Goal: Information Seeking & Learning: Understand process/instructions

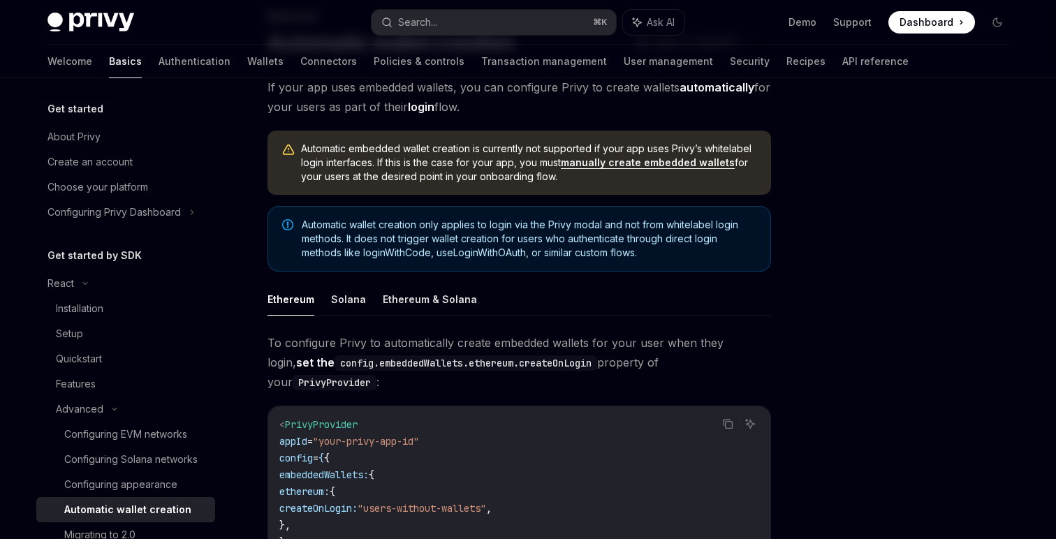
scroll to position [122, 0]
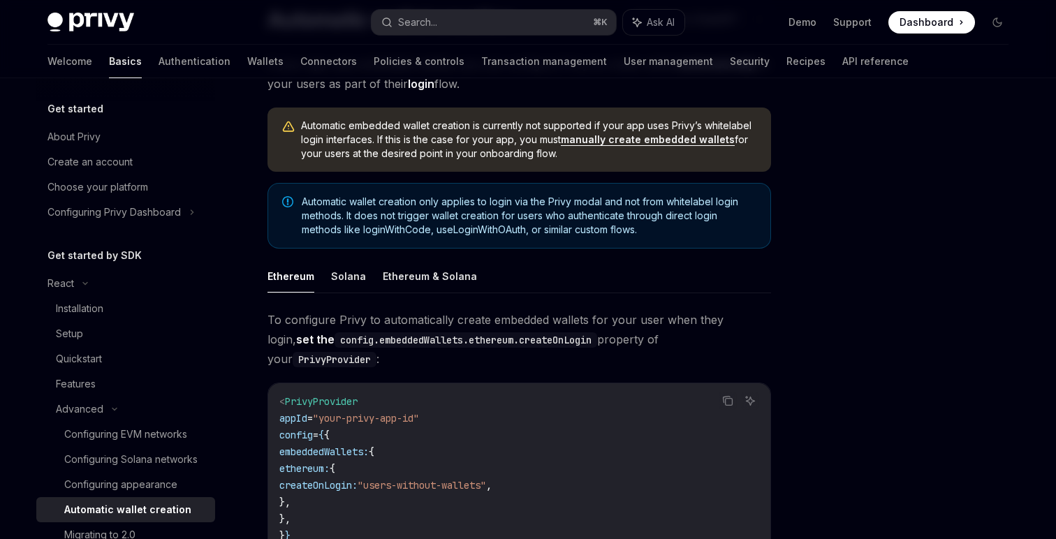
click at [638, 138] on link "manually create embedded wallets" at bounding box center [648, 139] width 174 height 13
type textarea "*"
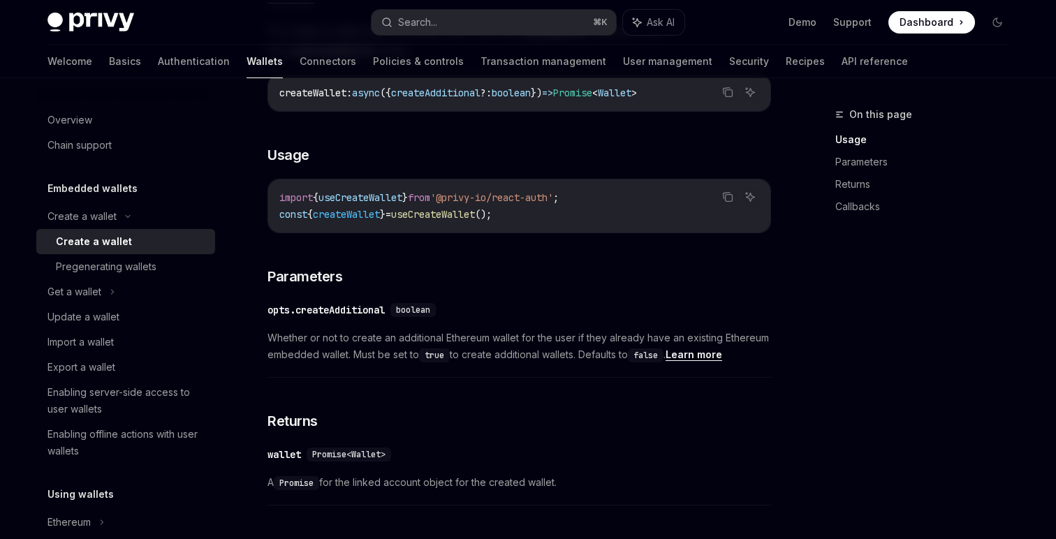
scroll to position [511, 0]
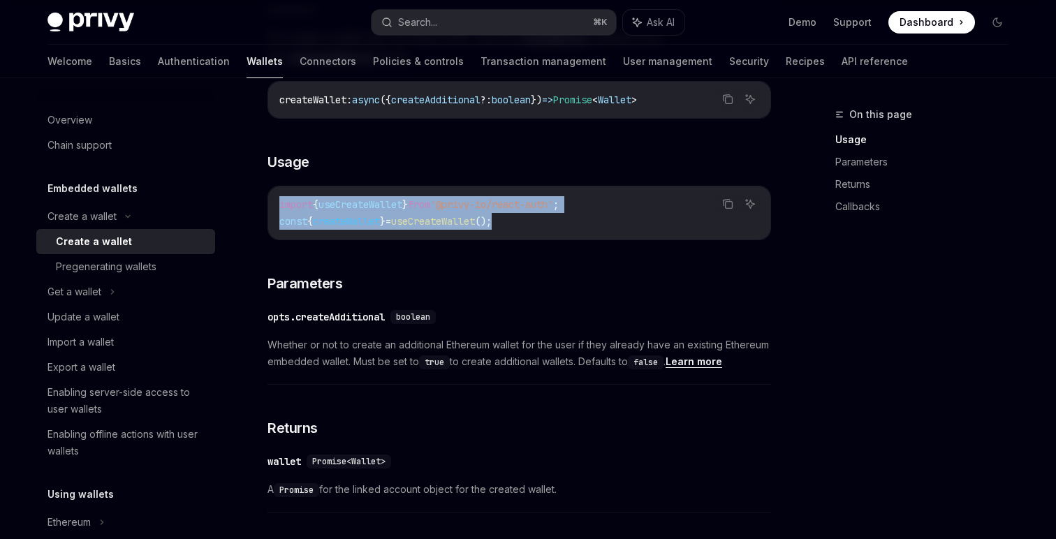
drag, startPoint x: 280, startPoint y: 202, endPoint x: 526, endPoint y: 219, distance: 246.5
click at [526, 219] on code "import { useCreateWallet } from '@privy-io/react-auth' ; const { createWallet }…" at bounding box center [519, 213] width 480 height 34
click at [475, 220] on span "useCreateWallet" at bounding box center [433, 221] width 84 height 13
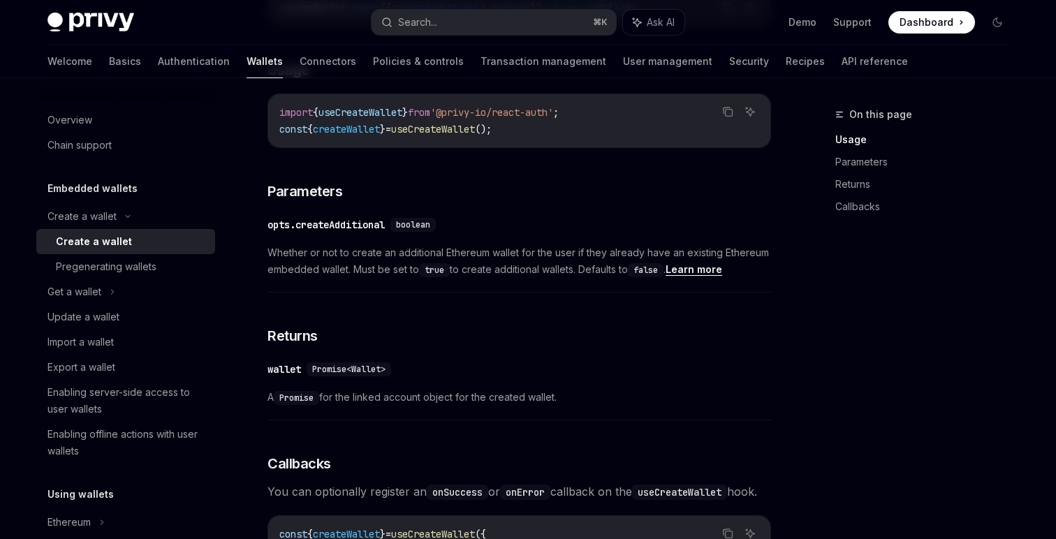
scroll to position [532, 0]
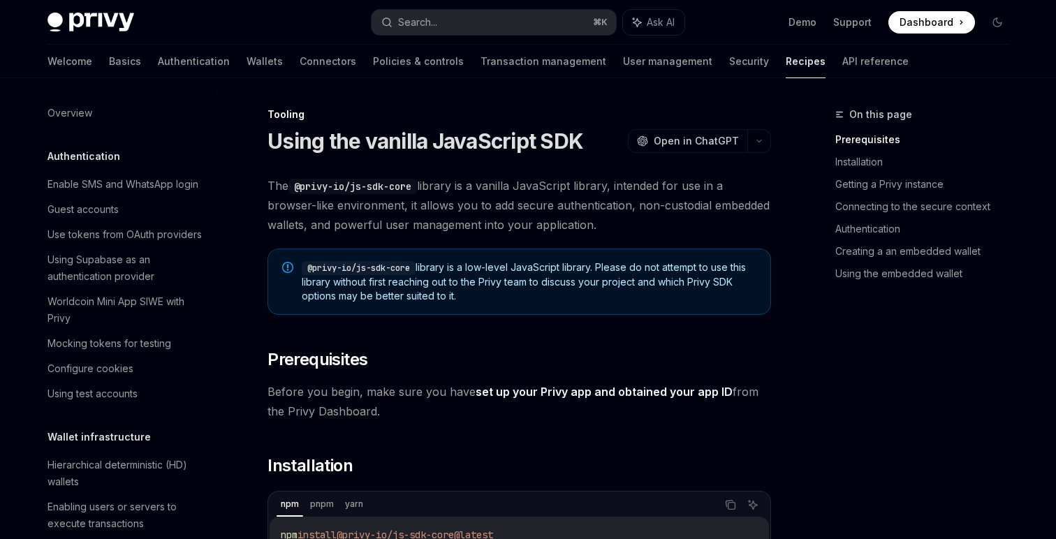
scroll to position [1586, 0]
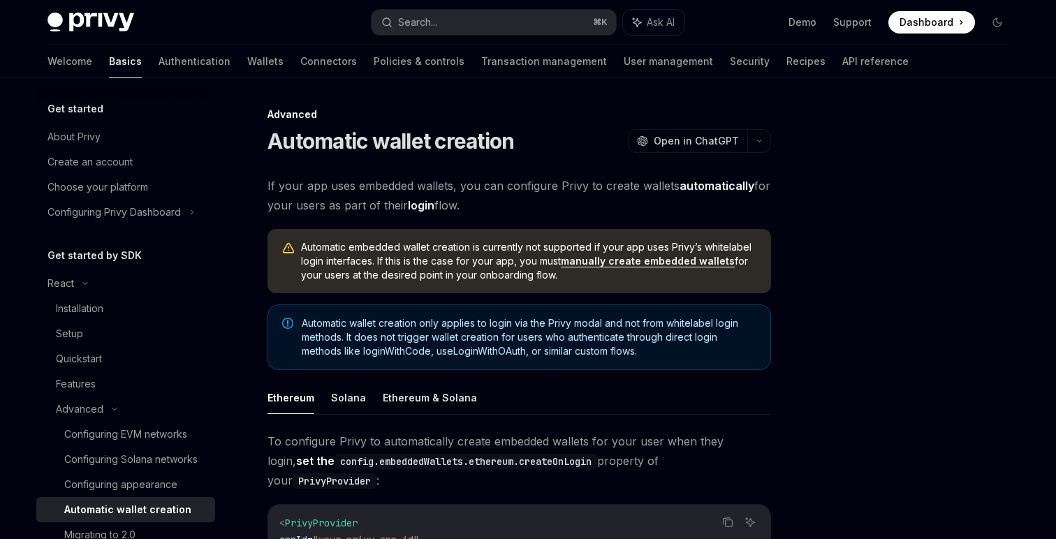
click at [646, 258] on link "manually create embedded wallets" at bounding box center [648, 261] width 174 height 13
type textarea "*"
